Goal: Book appointment/travel/reservation

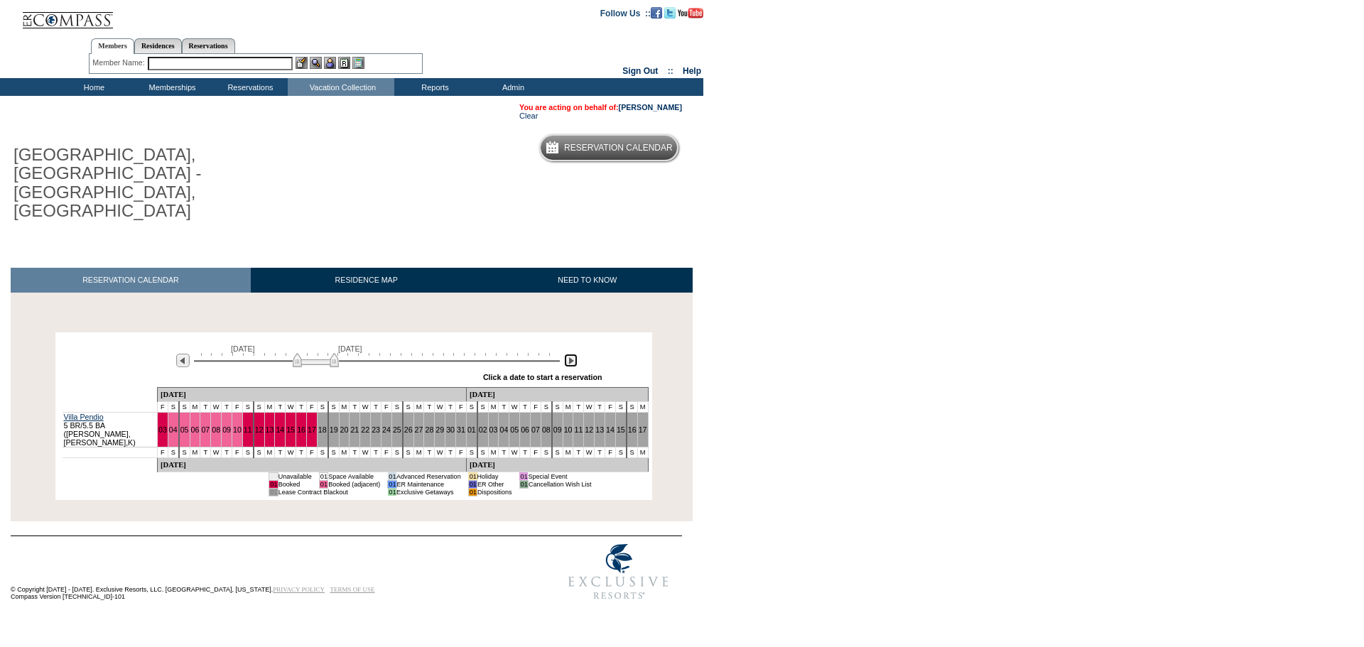
click at [570, 354] on img at bounding box center [570, 360] width 13 height 13
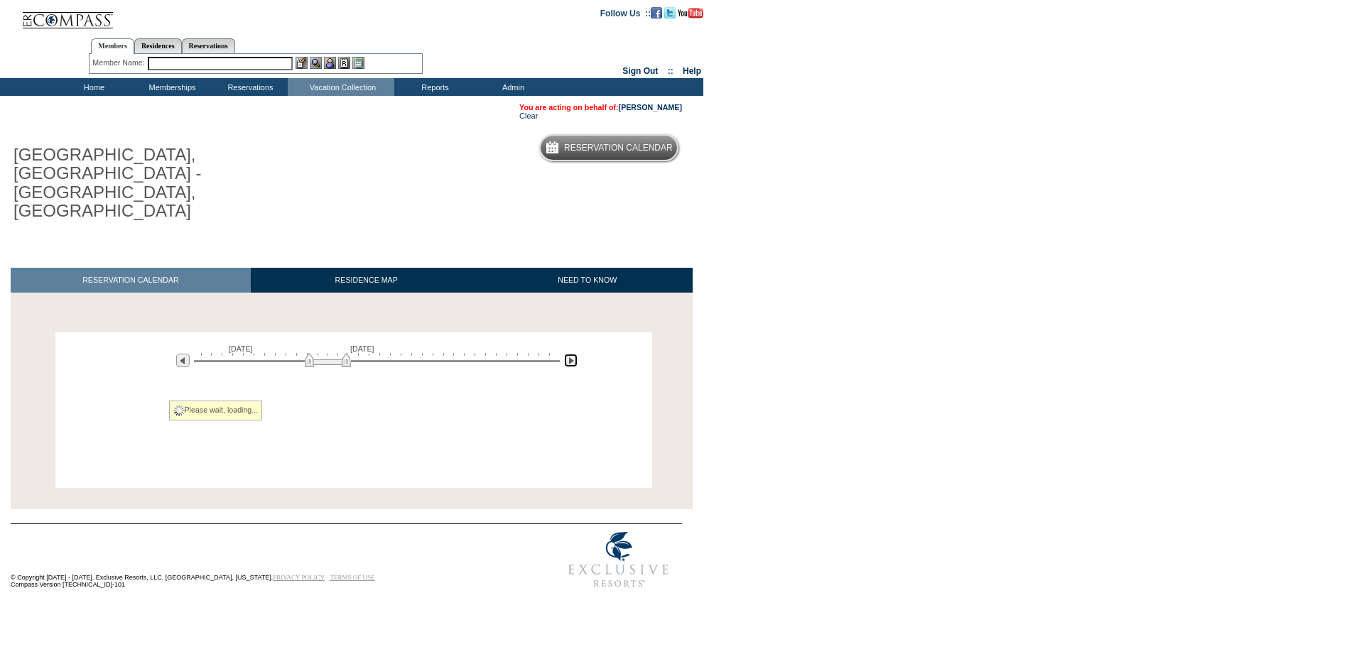
click at [570, 354] on img at bounding box center [570, 360] width 13 height 13
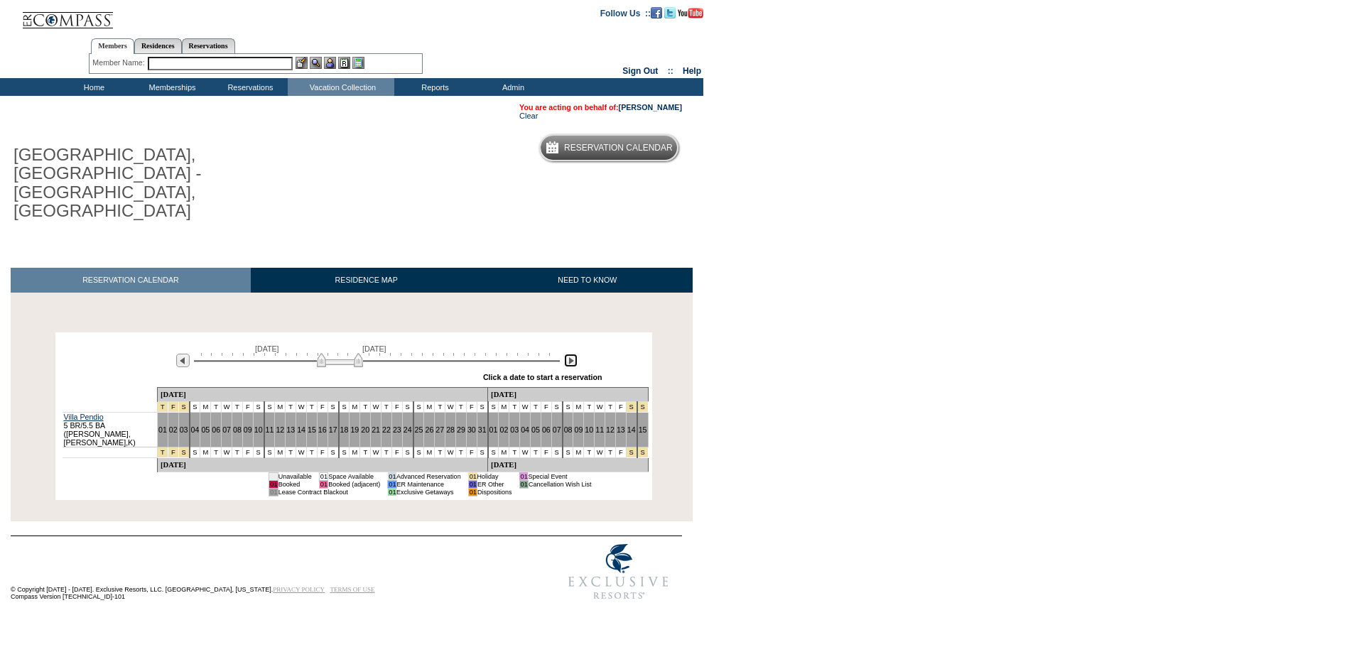
click at [570, 354] on img at bounding box center [570, 360] width 13 height 13
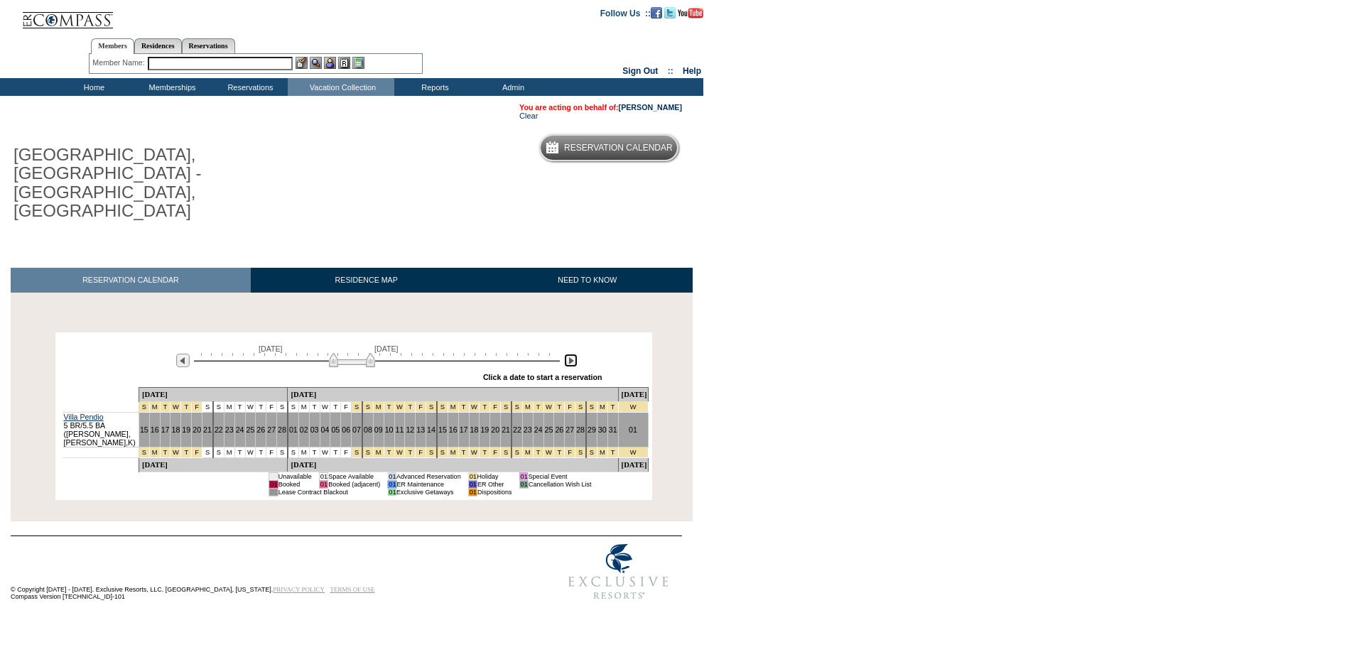
click at [570, 354] on img at bounding box center [570, 360] width 13 height 13
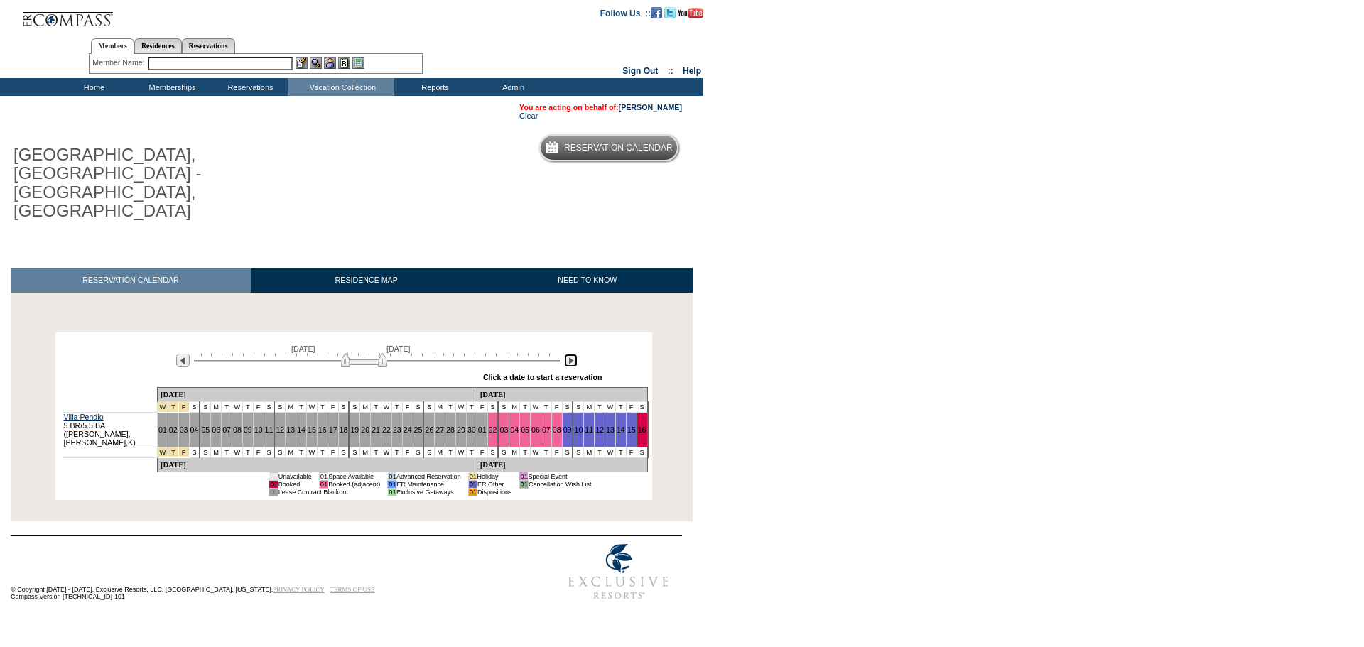
click at [570, 354] on img at bounding box center [570, 360] width 13 height 13
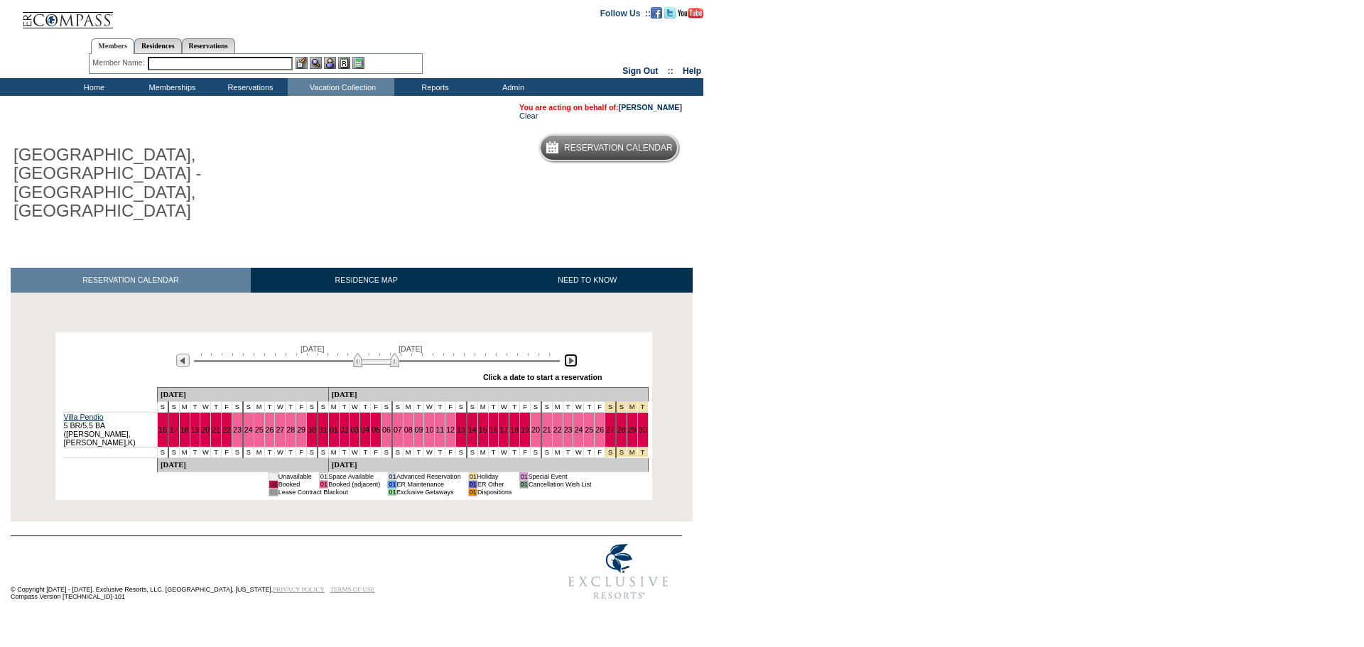
click at [570, 354] on img at bounding box center [570, 360] width 13 height 13
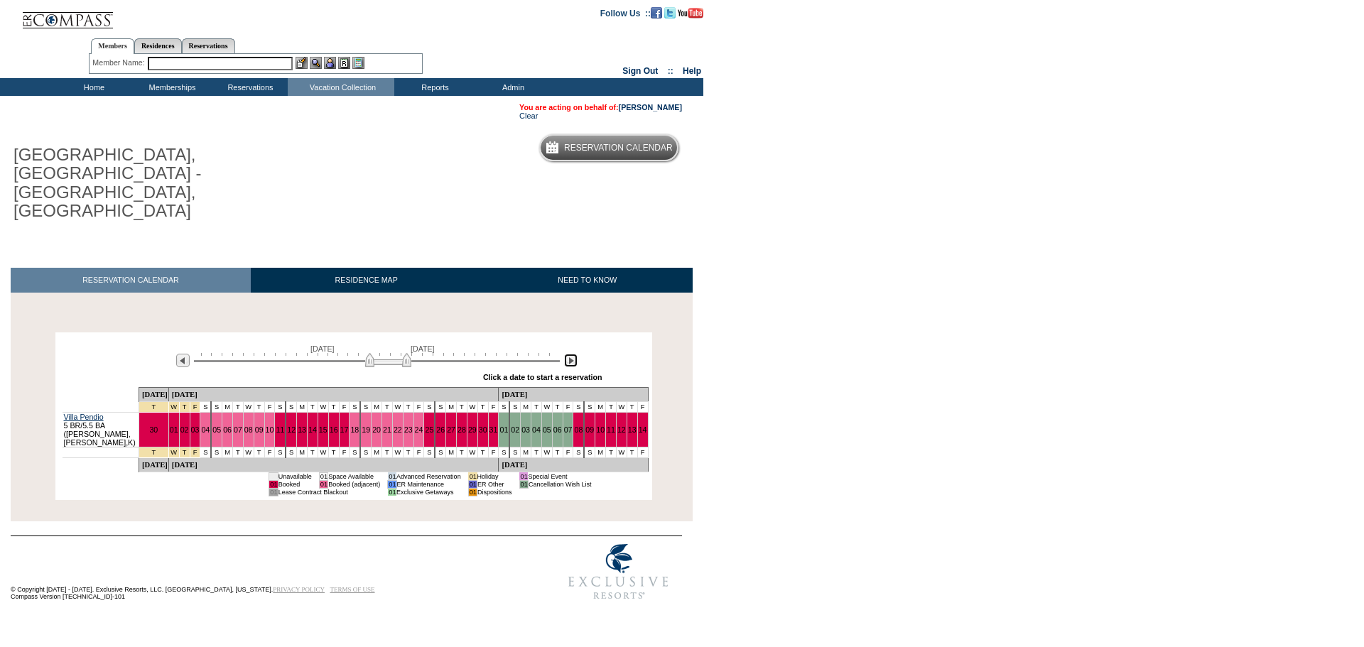
click at [570, 354] on img at bounding box center [570, 360] width 13 height 13
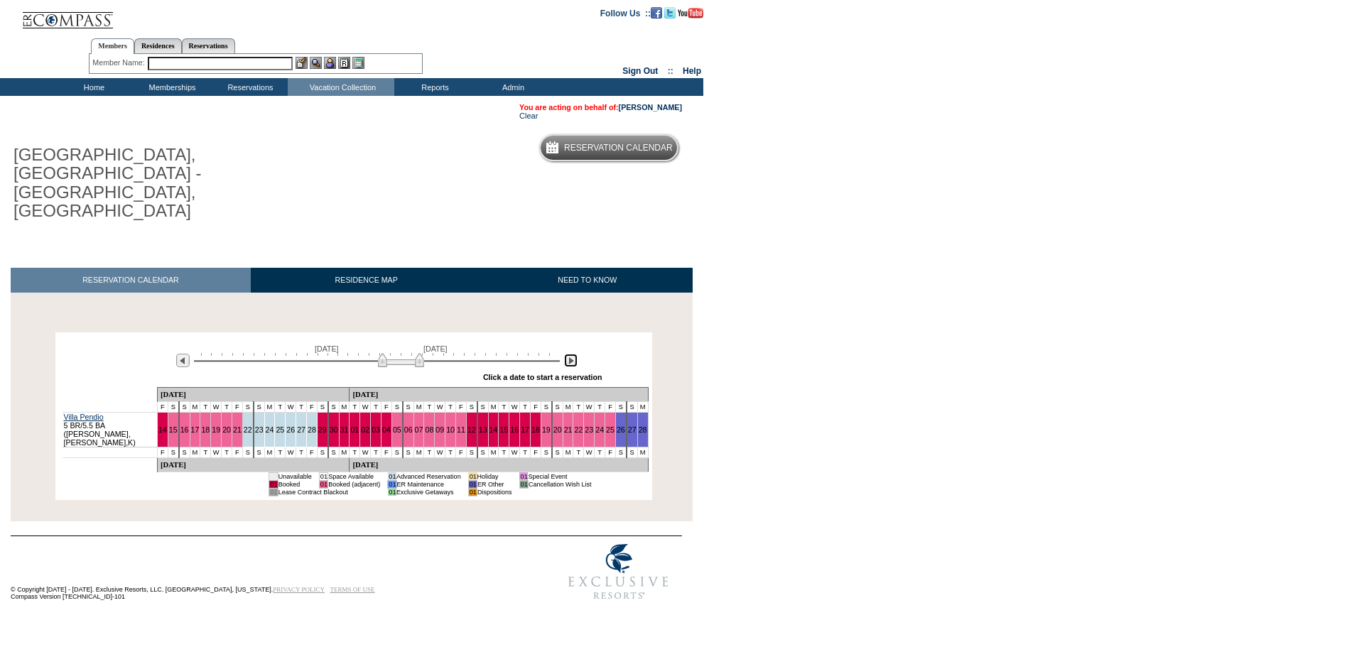
click at [566, 354] on img at bounding box center [570, 360] width 13 height 13
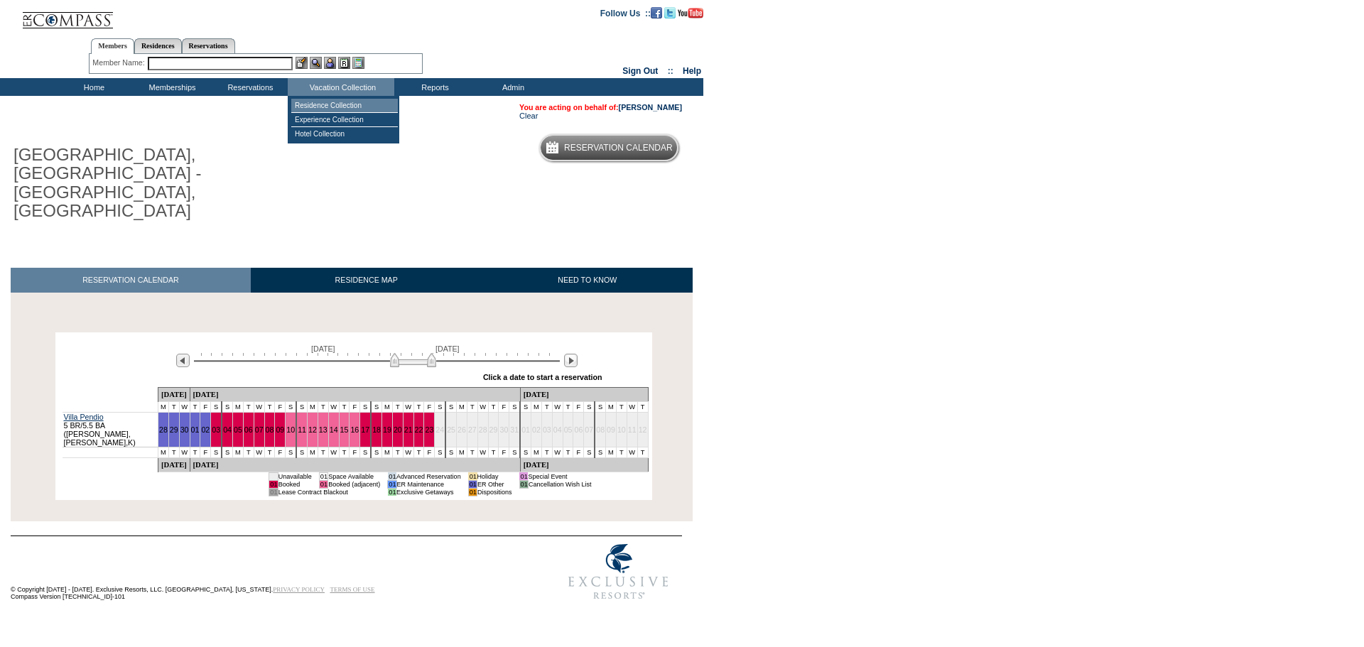
click at [351, 106] on td "Residence Collection" at bounding box center [344, 106] width 107 height 14
